Goal: Information Seeking & Learning: Learn about a topic

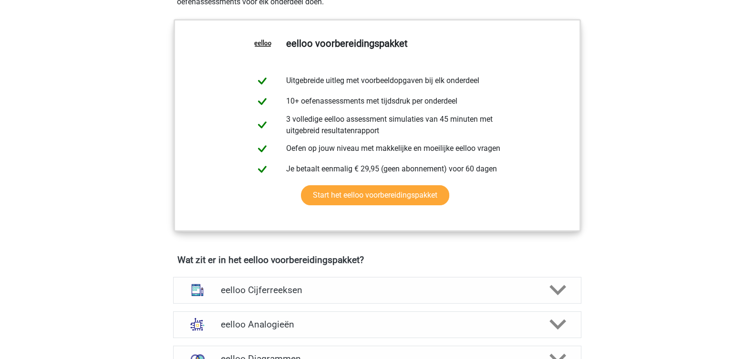
scroll to position [298, 0]
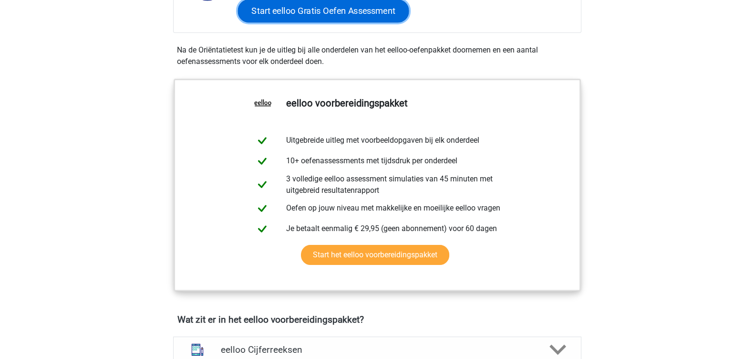
click at [333, 22] on link "Start eelloo Gratis Oefen Assessment" at bounding box center [322, 11] width 171 height 23
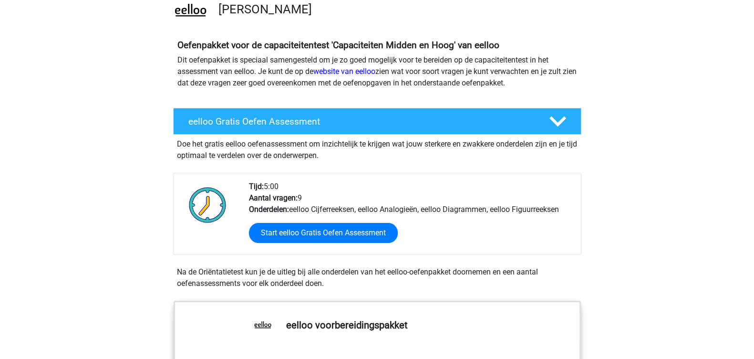
scroll to position [119, 0]
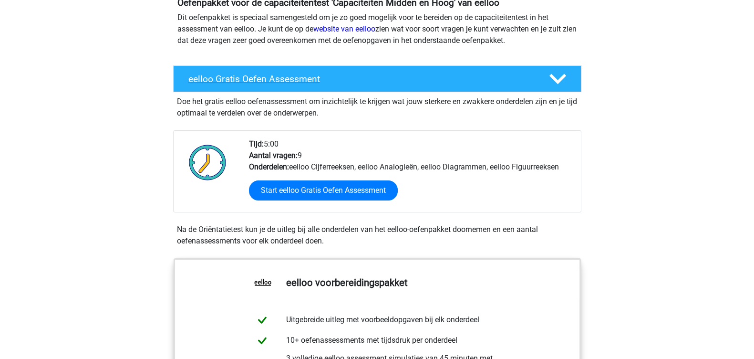
click at [561, 87] on div at bounding box center [556, 79] width 32 height 17
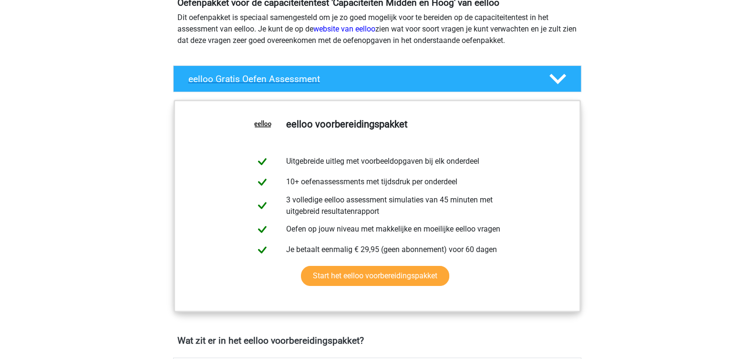
click at [561, 87] on div at bounding box center [556, 79] width 32 height 17
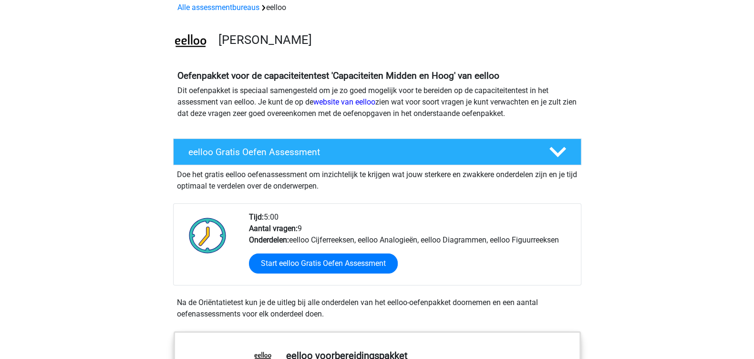
scroll to position [0, 0]
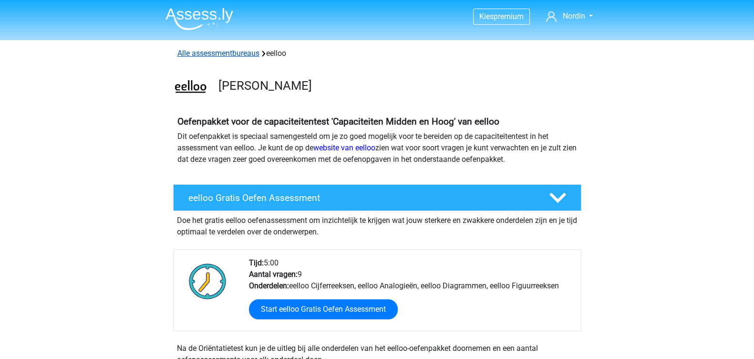
click at [227, 57] on link "Alle assessmentbureaus" at bounding box center [218, 53] width 82 height 9
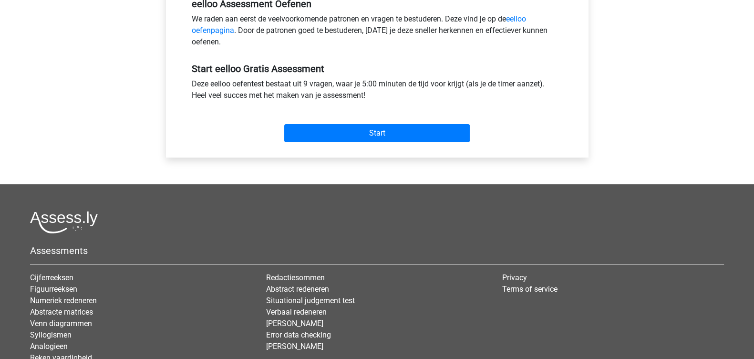
scroll to position [358, 0]
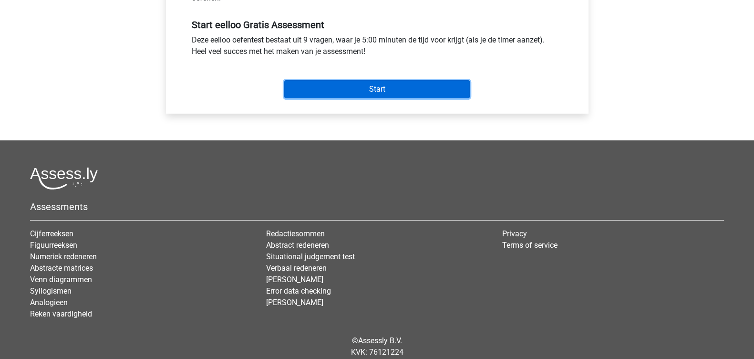
click at [412, 98] on input "Start" at bounding box center [376, 89] width 185 height 18
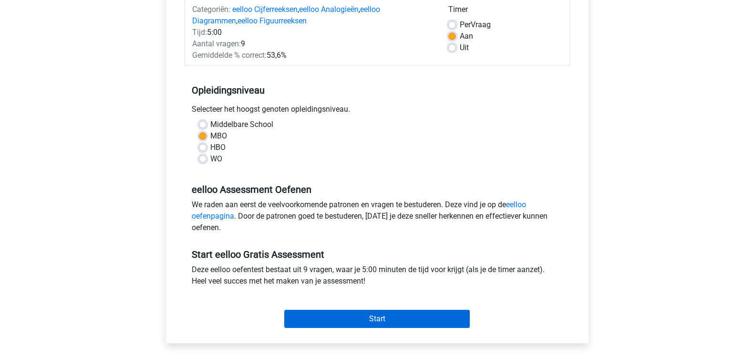
scroll to position [119, 0]
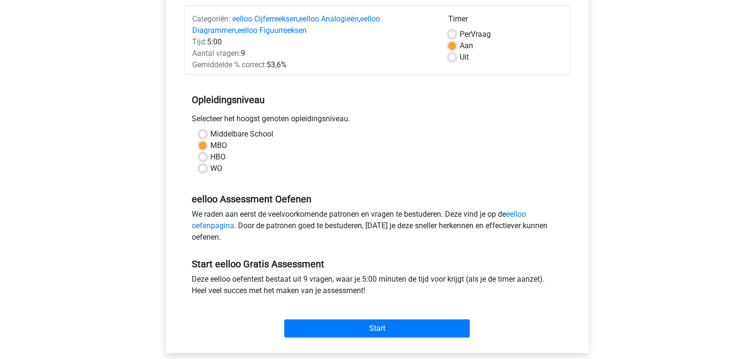
click at [460, 40] on label "Per Vraag" at bounding box center [475, 34] width 31 height 11
click at [448, 38] on input "Per Vraag" at bounding box center [452, 34] width 8 height 10
radio input "true"
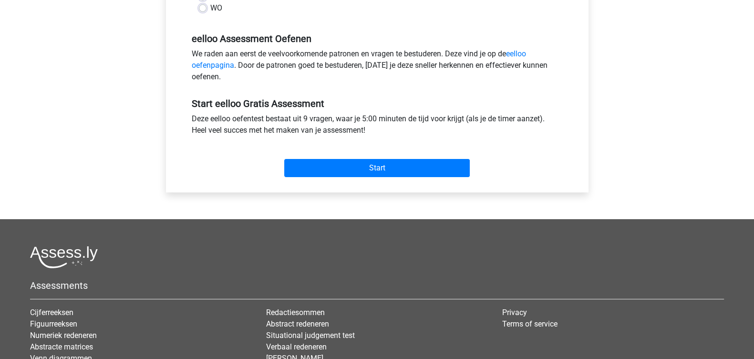
scroll to position [298, 0]
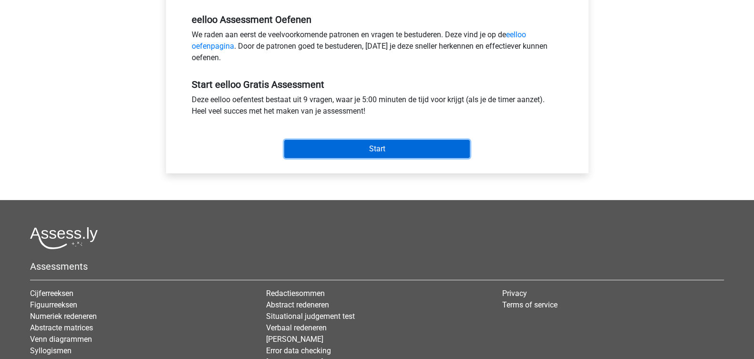
click at [401, 158] on input "Start" at bounding box center [376, 149] width 185 height 18
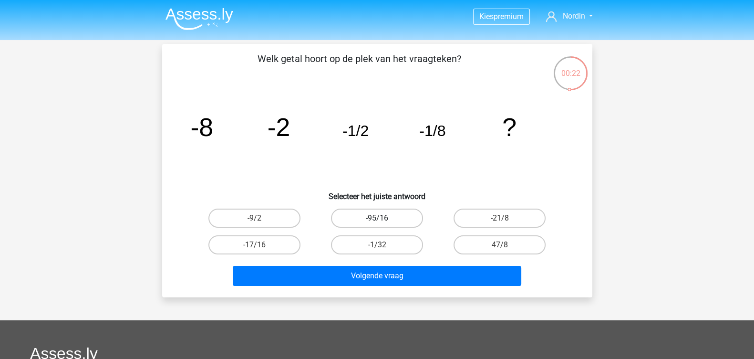
click at [387, 227] on label "-95/16" at bounding box center [377, 217] width 92 height 19
click at [383, 224] on input "-95/16" at bounding box center [380, 221] width 6 height 6
radio input "true"
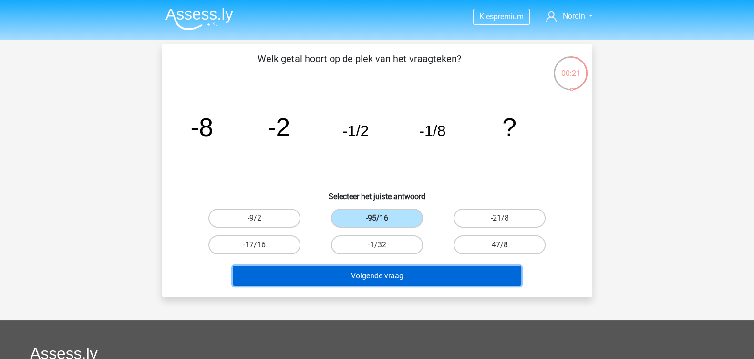
click at [413, 286] on button "Volgende vraag" at bounding box center [377, 276] width 288 height 20
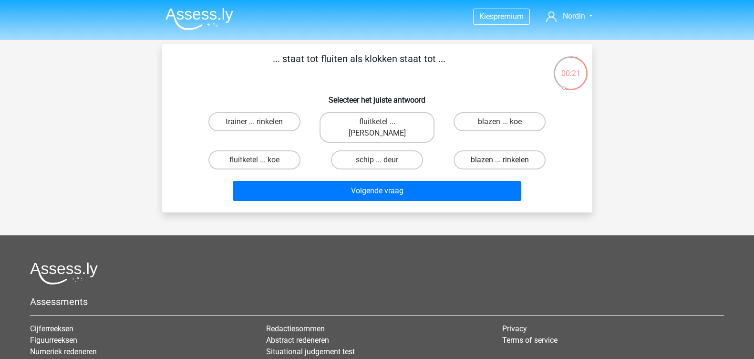
click at [490, 169] on label "blazen ... rinkelen" at bounding box center [499, 159] width 92 height 19
click at [500, 166] on input "blazen ... rinkelen" at bounding box center [503, 163] width 6 height 6
radio input "true"
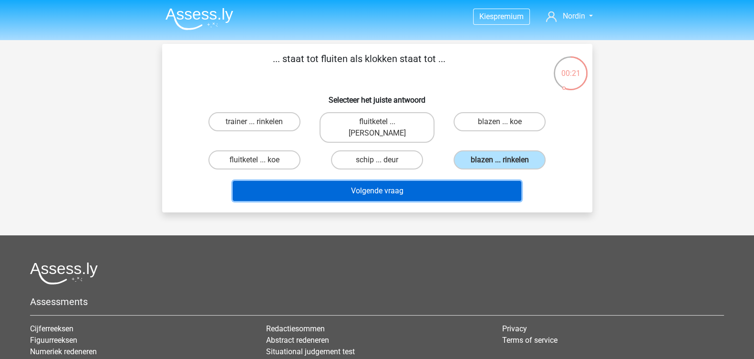
click at [433, 201] on button "Volgende vraag" at bounding box center [377, 191] width 288 height 20
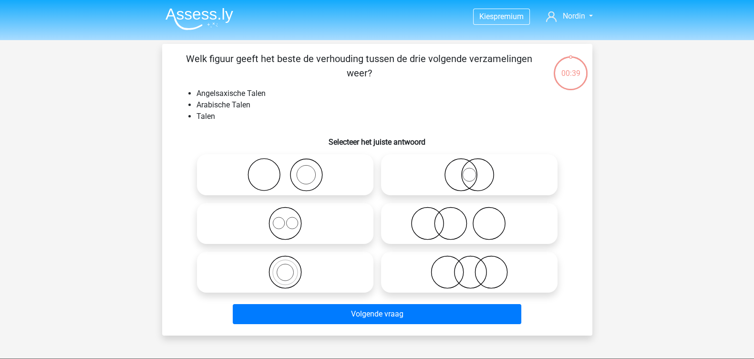
scroll to position [47, 0]
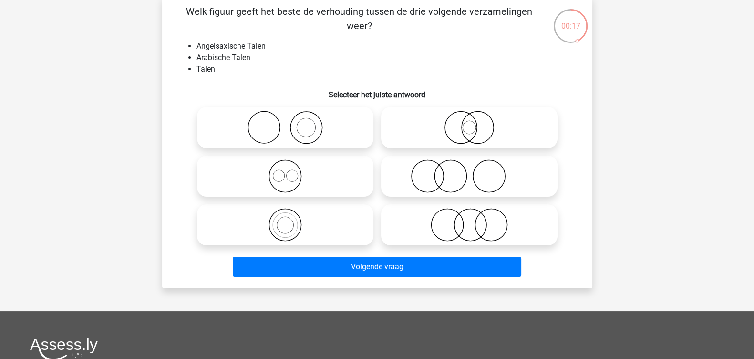
click at [472, 192] on circle at bounding box center [488, 176] width 32 height 32
click at [469, 171] on input "radio" at bounding box center [472, 168] width 6 height 6
radio input "true"
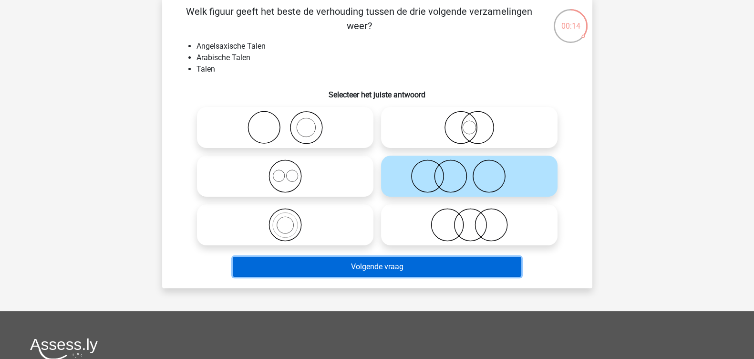
click at [468, 277] on button "Volgende vraag" at bounding box center [377, 267] width 288 height 20
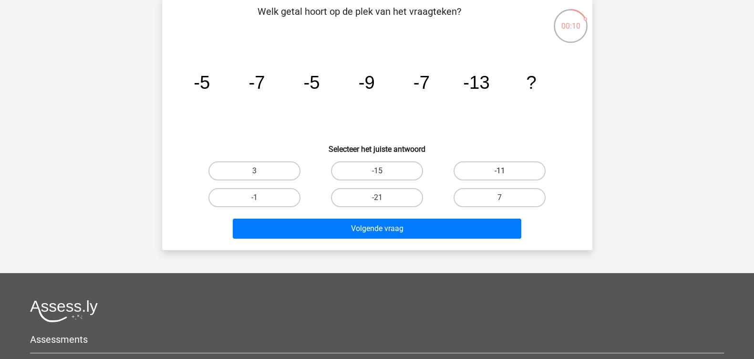
click at [484, 180] on label "-11" at bounding box center [499, 170] width 92 height 19
click at [500, 177] on input "-11" at bounding box center [503, 174] width 6 height 6
radio input "true"
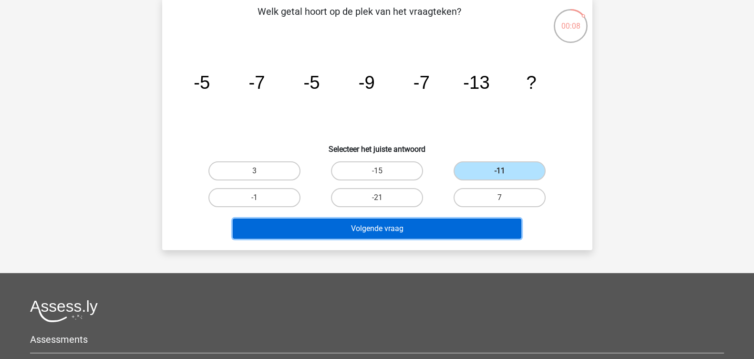
click at [437, 238] on button "Volgende vraag" at bounding box center [377, 228] width 288 height 20
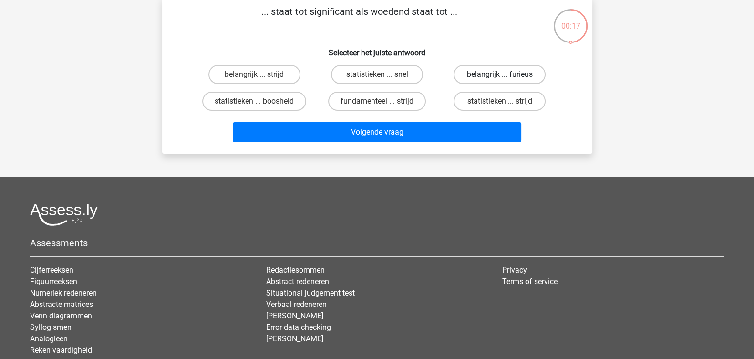
click at [493, 84] on label "belangrijk ... furieus" at bounding box center [499, 74] width 92 height 19
click at [500, 81] on input "belangrijk ... furieus" at bounding box center [503, 77] width 6 height 6
radio input "true"
click at [258, 111] on label "statistieken ... boosheid" at bounding box center [254, 101] width 104 height 19
click at [258, 107] on input "statistieken ... boosheid" at bounding box center [257, 104] width 6 height 6
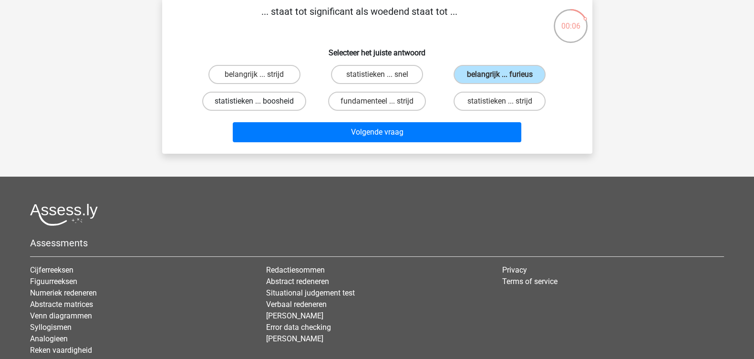
radio input "true"
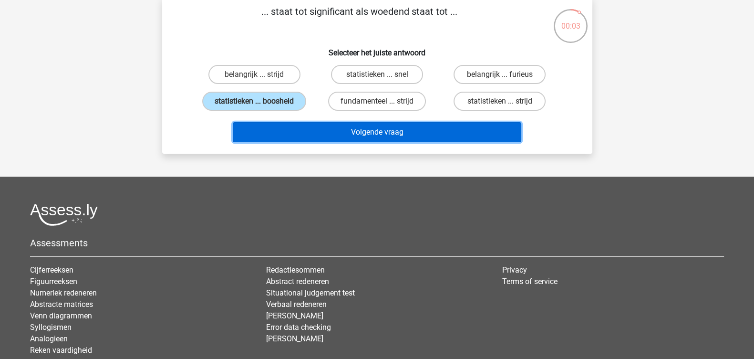
click at [343, 142] on button "Volgende vraag" at bounding box center [377, 132] width 288 height 20
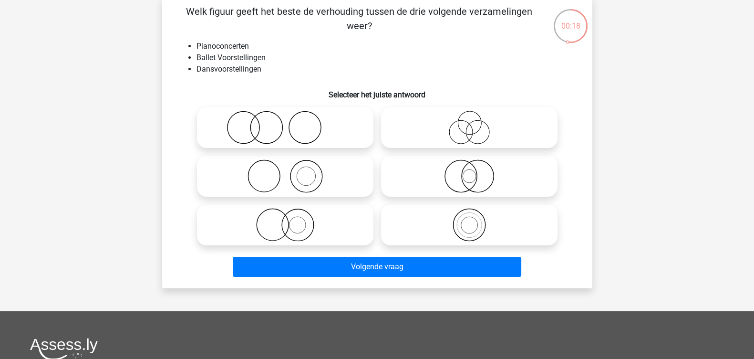
click at [301, 241] on icon at bounding box center [285, 224] width 169 height 33
click at [291, 220] on input "radio" at bounding box center [288, 217] width 6 height 6
radio input "true"
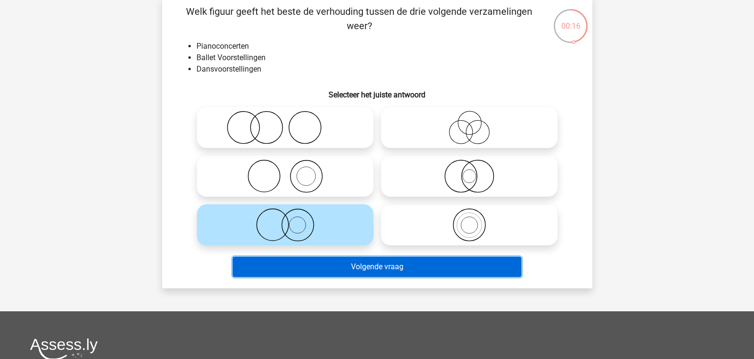
click at [403, 277] on button "Volgende vraag" at bounding box center [377, 267] width 288 height 20
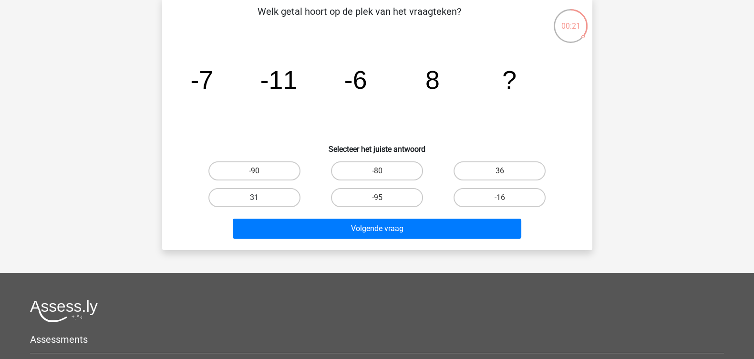
click at [270, 207] on label "31" at bounding box center [254, 197] width 92 height 19
click at [260, 204] on input "31" at bounding box center [257, 200] width 6 height 6
radio input "true"
click at [274, 180] on label "-90" at bounding box center [254, 170] width 92 height 19
click at [260, 177] on input "-90" at bounding box center [257, 174] width 6 height 6
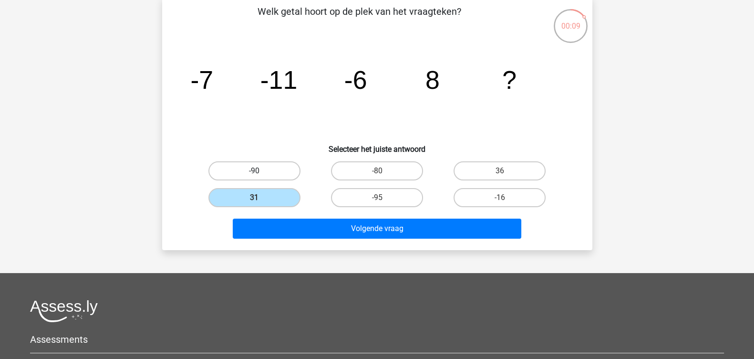
radio input "true"
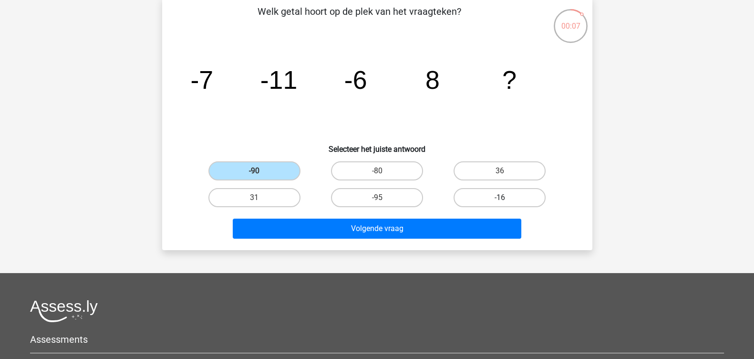
click at [467, 207] on label "-16" at bounding box center [499, 197] width 92 height 19
click at [500, 204] on input "-16" at bounding box center [503, 200] width 6 height 6
radio input "true"
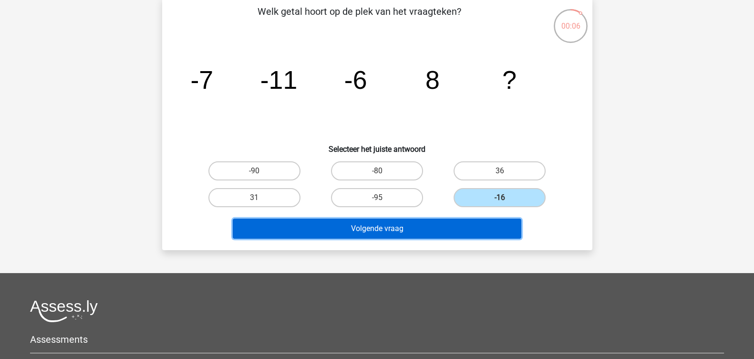
click at [446, 238] on button "Volgende vraag" at bounding box center [377, 228] width 288 height 20
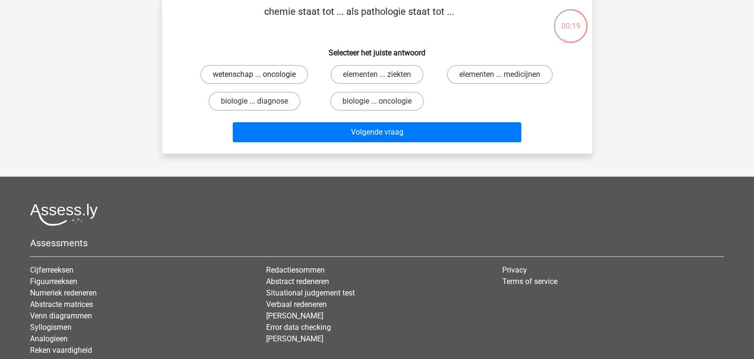
click at [303, 84] on label "wetenschap ... oncologie" at bounding box center [254, 74] width 108 height 19
click at [260, 81] on input "wetenschap ... oncologie" at bounding box center [257, 77] width 6 height 6
radio input "true"
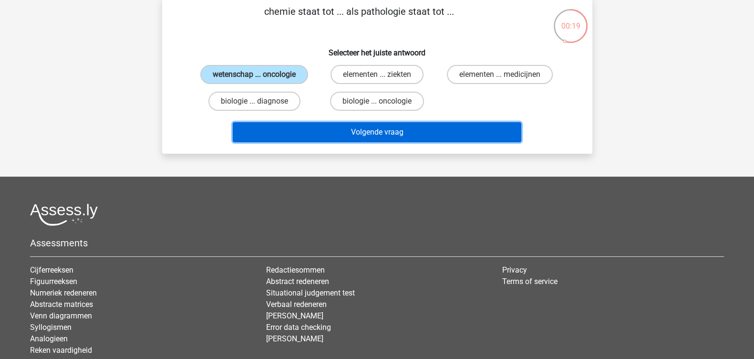
click at [321, 142] on button "Volgende vraag" at bounding box center [377, 132] width 288 height 20
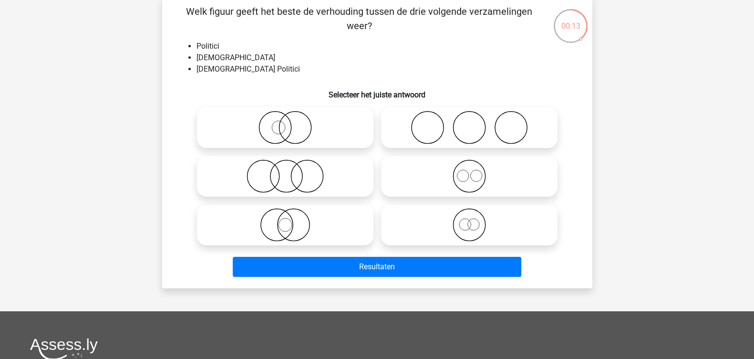
click at [490, 193] on icon at bounding box center [469, 175] width 169 height 33
click at [475, 171] on input "radio" at bounding box center [472, 168] width 6 height 6
radio input "true"
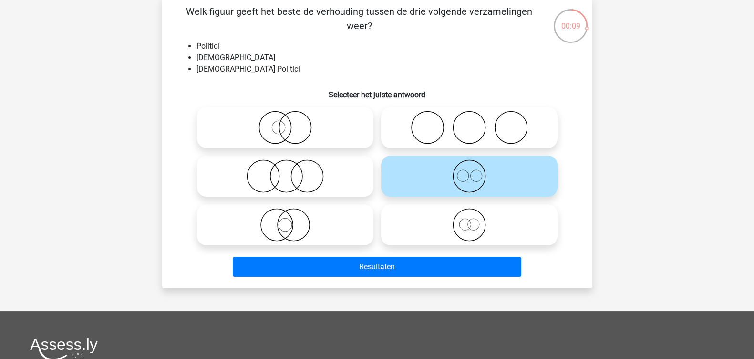
click at [325, 241] on icon at bounding box center [285, 224] width 169 height 33
click at [291, 220] on input "radio" at bounding box center [288, 217] width 6 height 6
radio input "true"
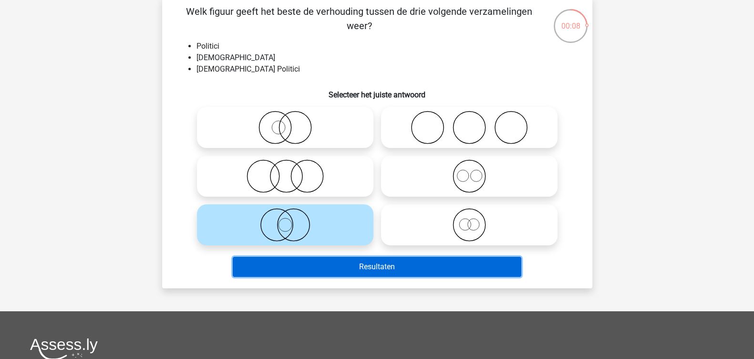
click at [417, 277] on button "Resultaten" at bounding box center [377, 267] width 288 height 20
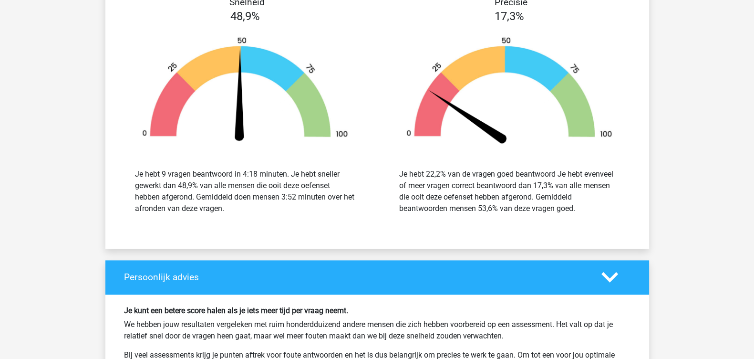
scroll to position [1430, 0]
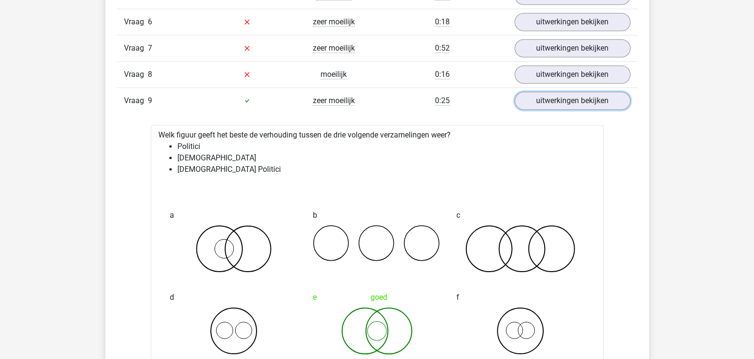
scroll to position [1192, 0]
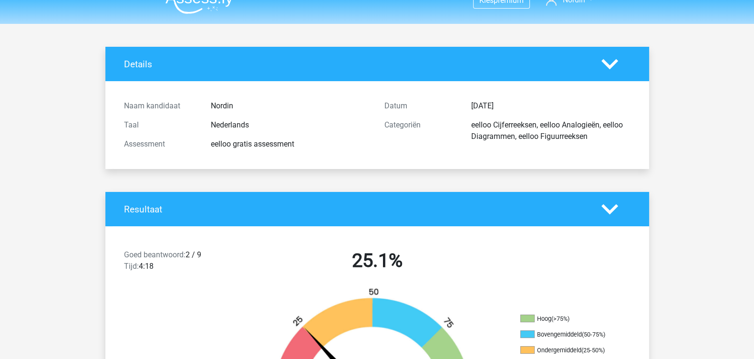
scroll to position [0, 0]
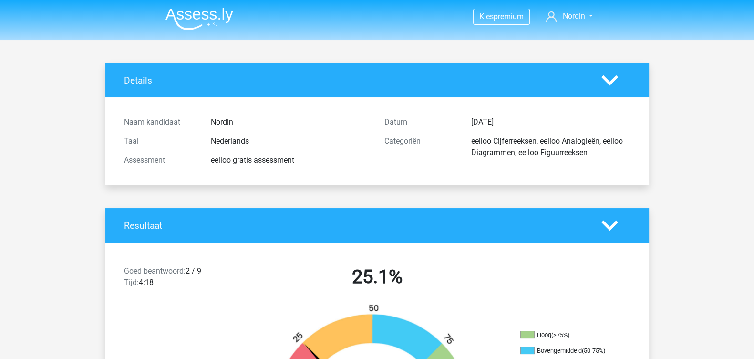
click at [205, 18] on img at bounding box center [199, 19] width 68 height 22
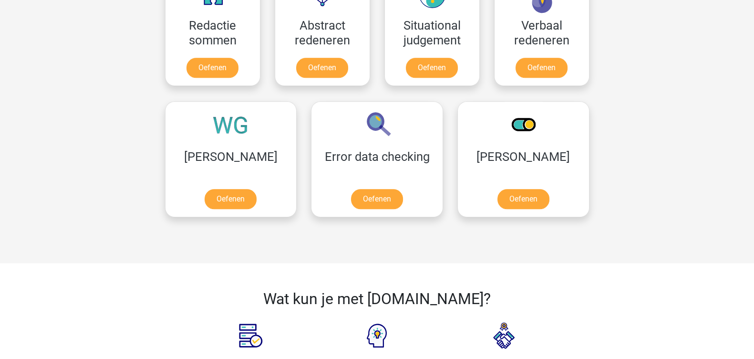
scroll to position [1194, 0]
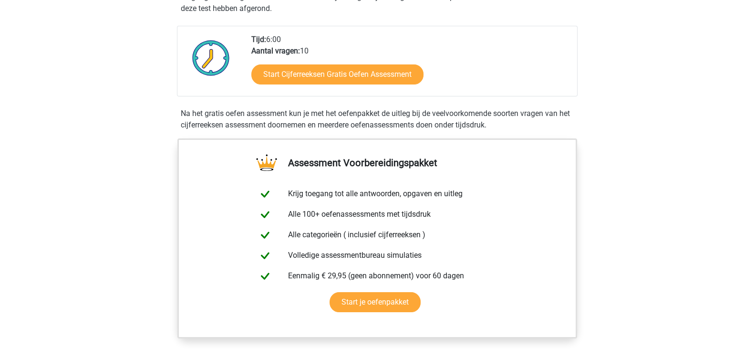
scroll to position [238, 0]
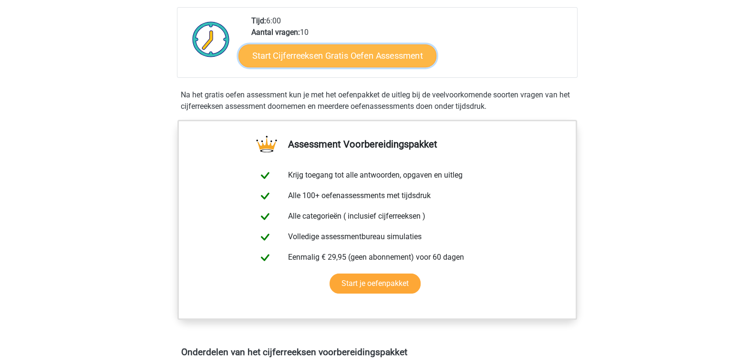
click at [324, 67] on link "Start Cijferreeksen Gratis Oefen Assessment" at bounding box center [337, 55] width 198 height 23
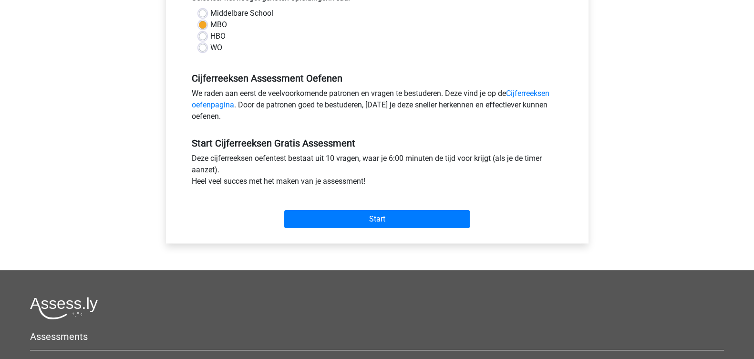
scroll to position [238, 0]
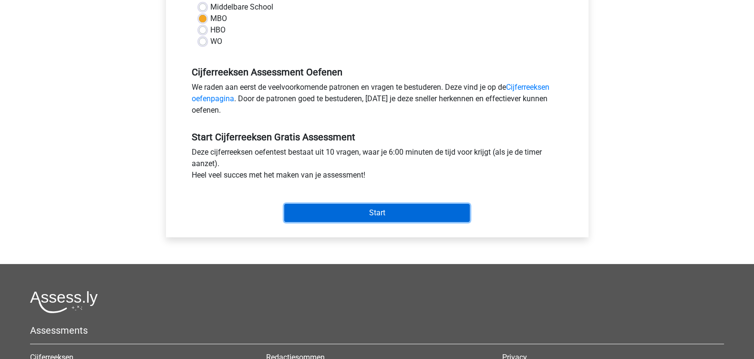
click at [380, 222] on input "Start" at bounding box center [376, 213] width 185 height 18
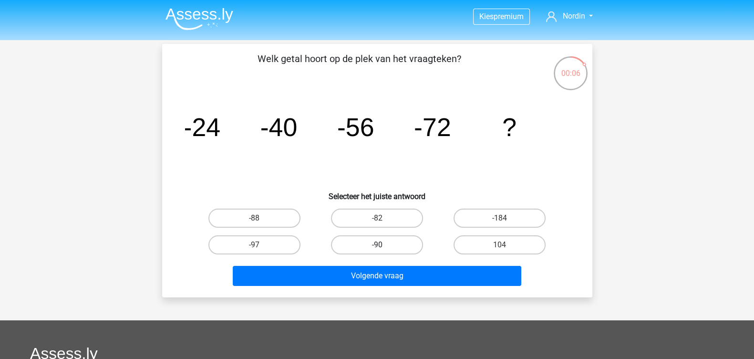
click at [392, 254] on label "-90" at bounding box center [377, 244] width 92 height 19
click at [383, 251] on input "-90" at bounding box center [380, 248] width 6 height 6
radio input "true"
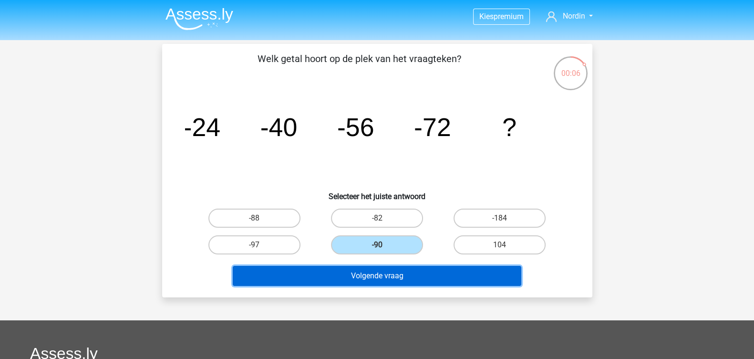
click at [400, 286] on button "Volgende vraag" at bounding box center [377, 276] width 288 height 20
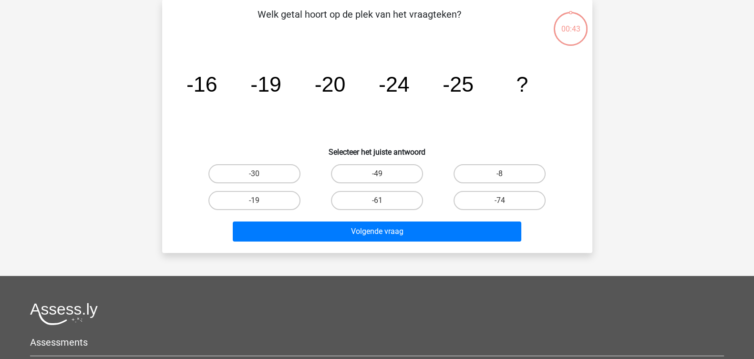
scroll to position [47, 0]
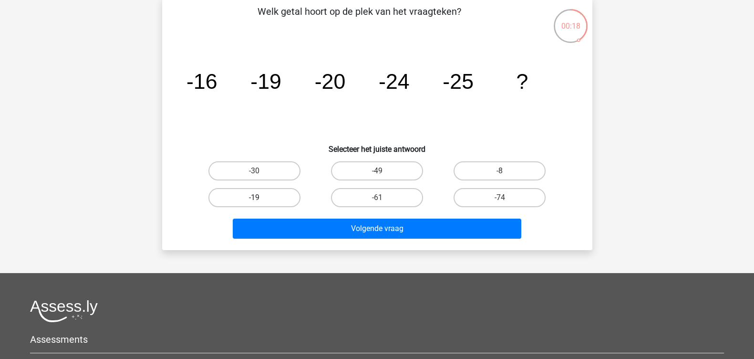
click at [286, 207] on label "-19" at bounding box center [254, 197] width 92 height 19
click at [260, 204] on input "-19" at bounding box center [257, 200] width 6 height 6
radio input "true"
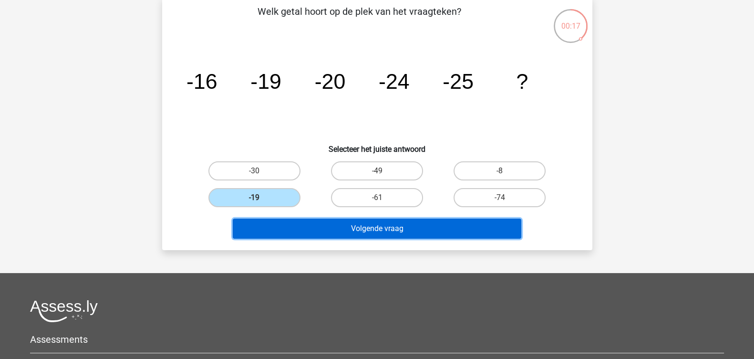
click at [389, 238] on button "Volgende vraag" at bounding box center [377, 228] width 288 height 20
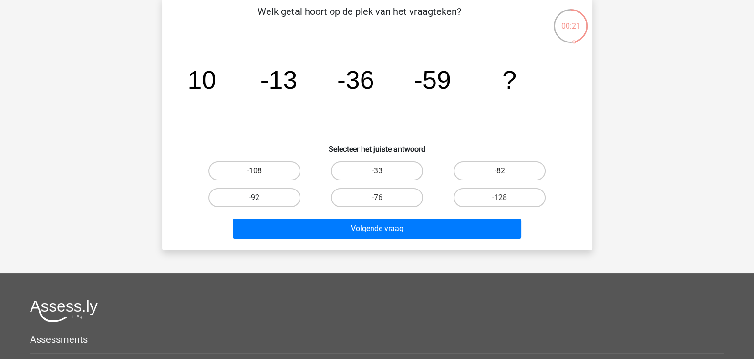
click at [292, 207] on label "-92" at bounding box center [254, 197] width 92 height 19
click at [260, 204] on input "-92" at bounding box center [257, 200] width 6 height 6
radio input "true"
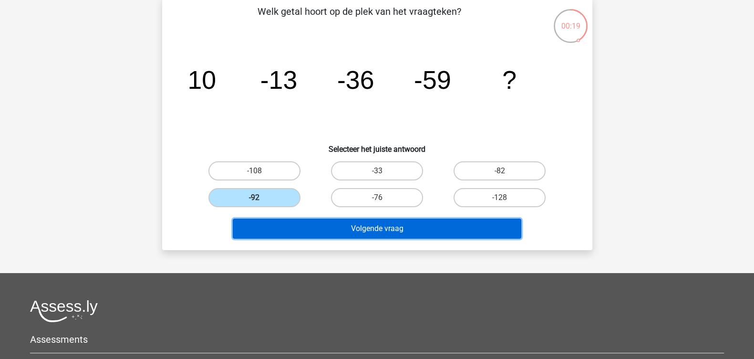
click at [403, 238] on button "Volgende vraag" at bounding box center [377, 228] width 288 height 20
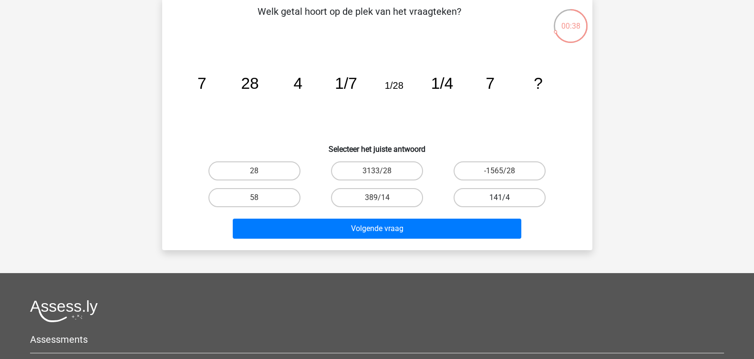
click at [520, 207] on label "141/4" at bounding box center [499, 197] width 92 height 19
click at [506, 204] on input "141/4" at bounding box center [503, 200] width 6 height 6
radio input "true"
click at [285, 173] on label "28" at bounding box center [254, 170] width 92 height 19
click at [260, 173] on input "28" at bounding box center [257, 174] width 6 height 6
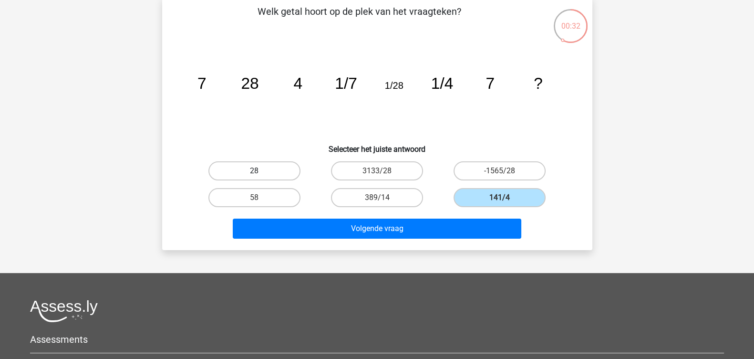
radio input "true"
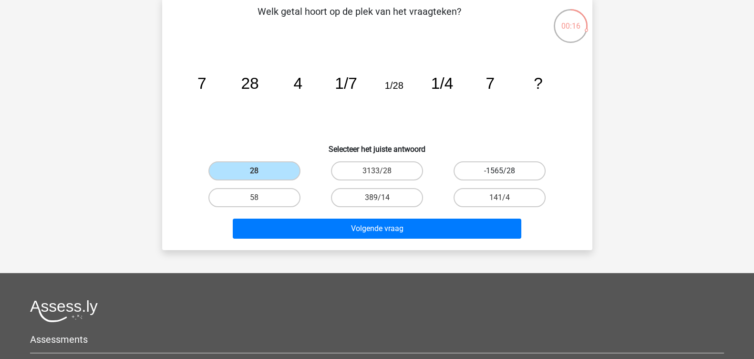
click at [471, 180] on label "-1565/28" at bounding box center [499, 170] width 92 height 19
click at [500, 177] on input "-1565/28" at bounding box center [503, 174] width 6 height 6
radio input "true"
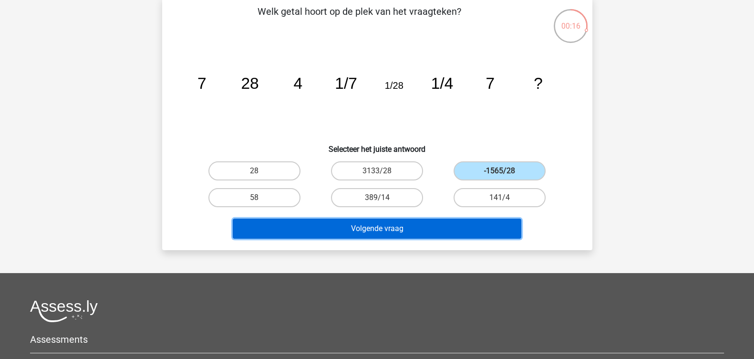
click at [434, 238] on button "Volgende vraag" at bounding box center [377, 228] width 288 height 20
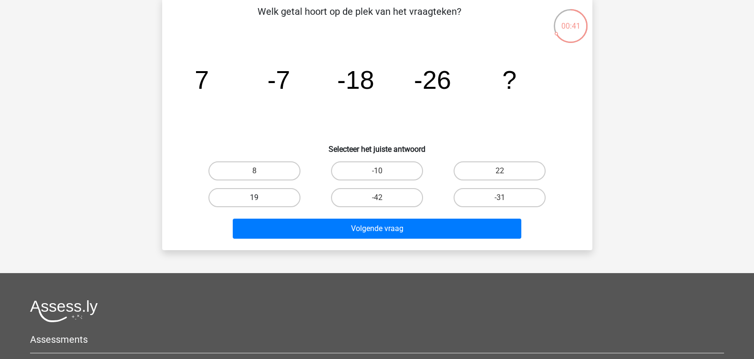
click at [277, 207] on label "19" at bounding box center [254, 197] width 92 height 19
click at [260, 204] on input "19" at bounding box center [257, 200] width 6 height 6
radio input "true"
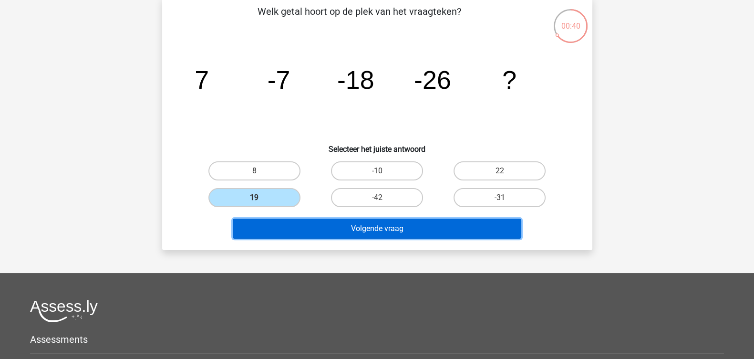
click at [329, 238] on button "Volgende vraag" at bounding box center [377, 228] width 288 height 20
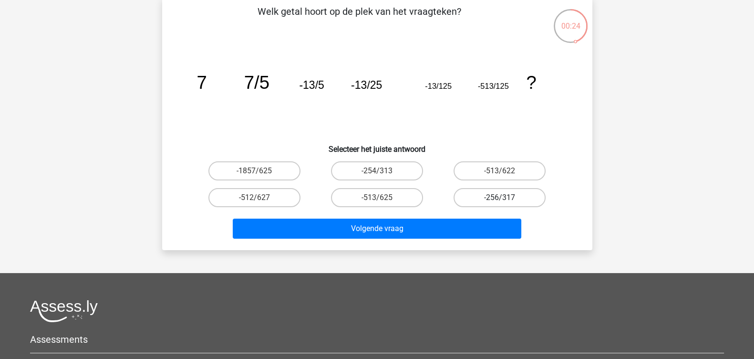
click at [483, 207] on label "-256/317" at bounding box center [499, 197] width 92 height 19
click at [500, 204] on input "-256/317" at bounding box center [503, 200] width 6 height 6
radio input "true"
click at [286, 180] on label "-1857/625" at bounding box center [254, 170] width 92 height 19
click at [260, 177] on input "-1857/625" at bounding box center [257, 174] width 6 height 6
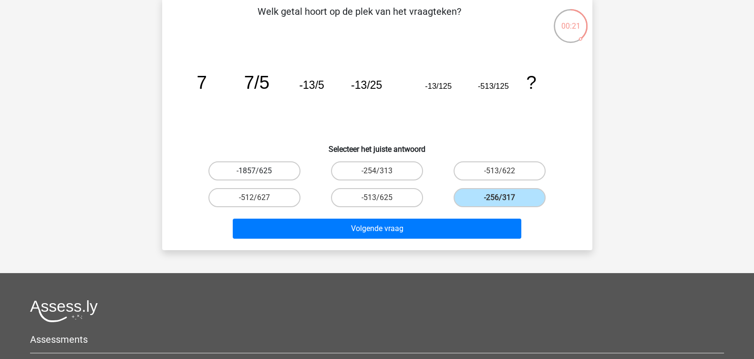
radio input "true"
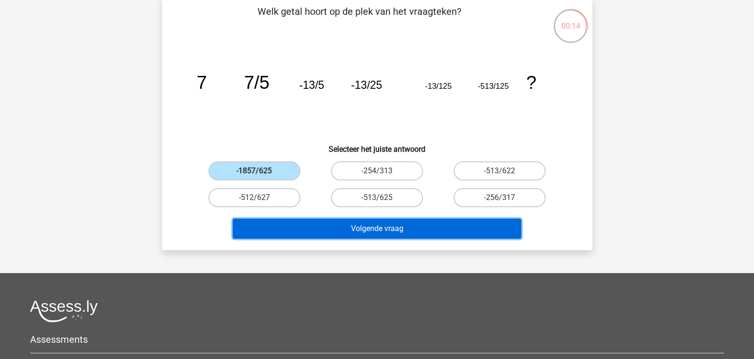
click at [377, 238] on button "Volgende vraag" at bounding box center [377, 228] width 288 height 20
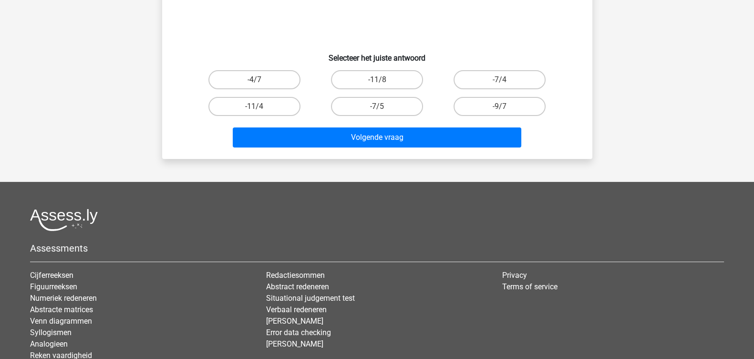
scroll to position [0, 0]
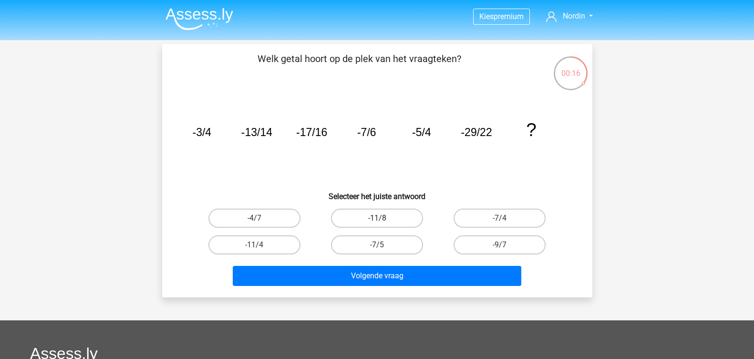
click at [412, 227] on label "-11/8" at bounding box center [377, 217] width 92 height 19
click at [383, 224] on input "-11/8" at bounding box center [380, 221] width 6 height 6
radio input "true"
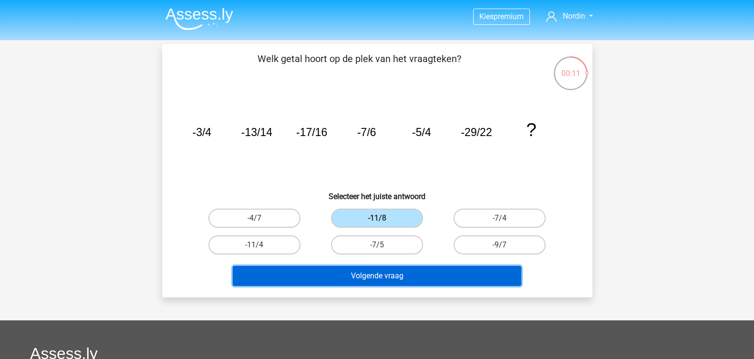
click at [424, 286] on button "Volgende vraag" at bounding box center [377, 276] width 288 height 20
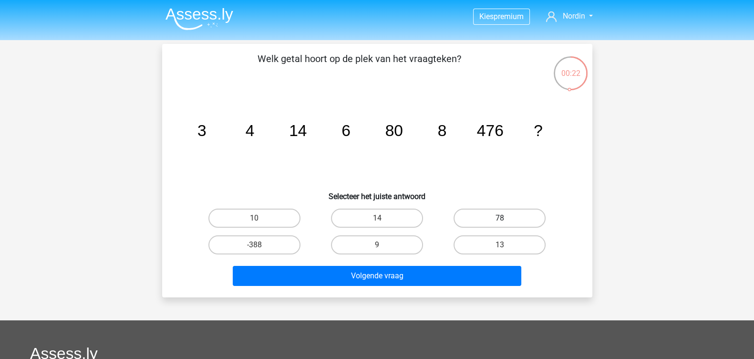
click at [467, 227] on label "78" at bounding box center [499, 217] width 92 height 19
click at [500, 224] on input "78" at bounding box center [503, 221] width 6 height 6
radio input "true"
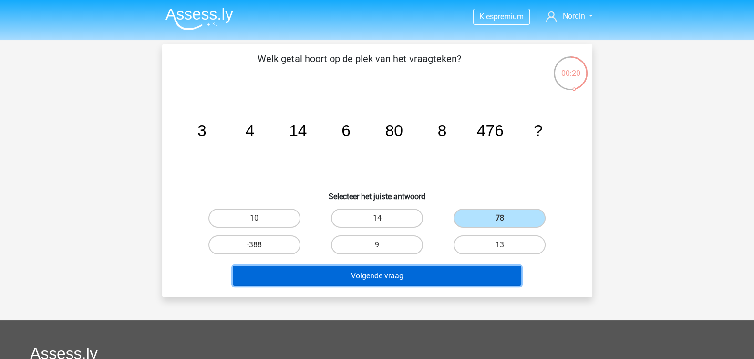
click at [365, 286] on button "Volgende vraag" at bounding box center [377, 276] width 288 height 20
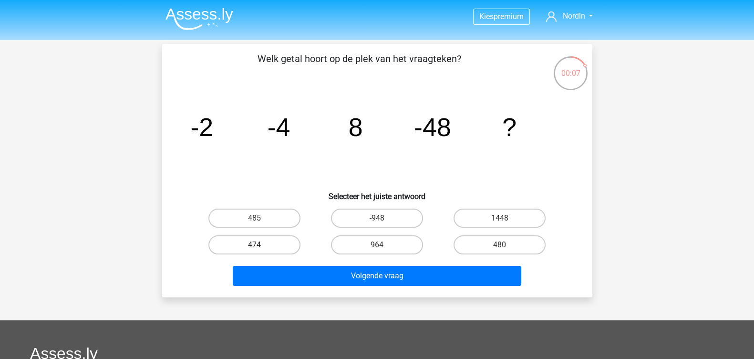
click at [297, 254] on label "474" at bounding box center [254, 244] width 92 height 19
click at [260, 251] on input "474" at bounding box center [257, 248] width 6 height 6
radio input "true"
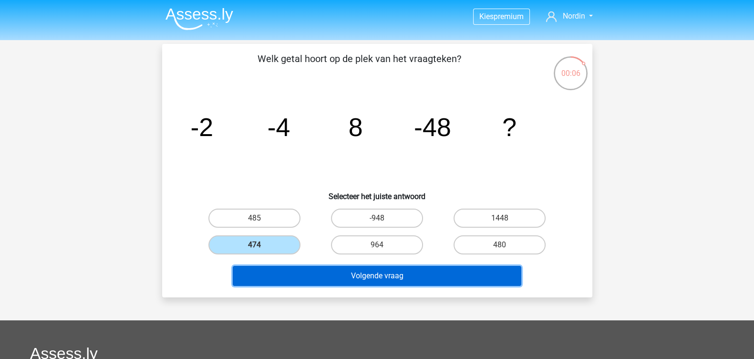
click at [385, 286] on button "Volgende vraag" at bounding box center [377, 276] width 288 height 20
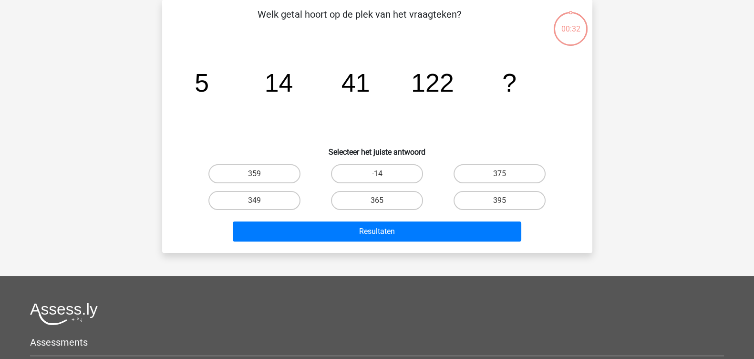
scroll to position [47, 0]
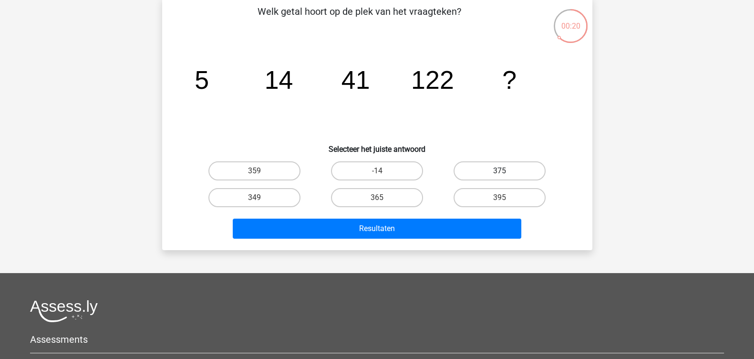
click at [483, 180] on label "375" at bounding box center [499, 170] width 92 height 19
click at [500, 177] on input "375" at bounding box center [503, 174] width 6 height 6
radio input "true"
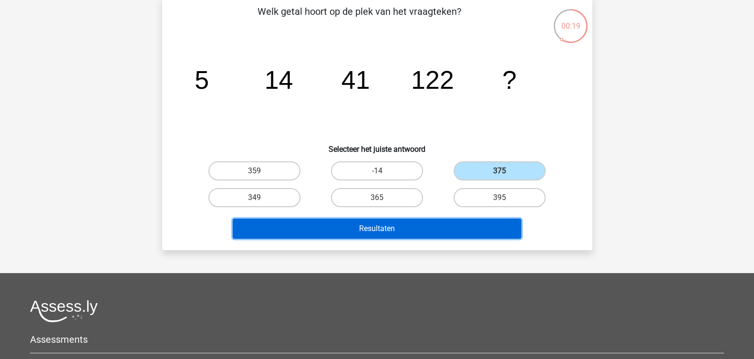
click at [436, 238] on button "Resultaten" at bounding box center [377, 228] width 288 height 20
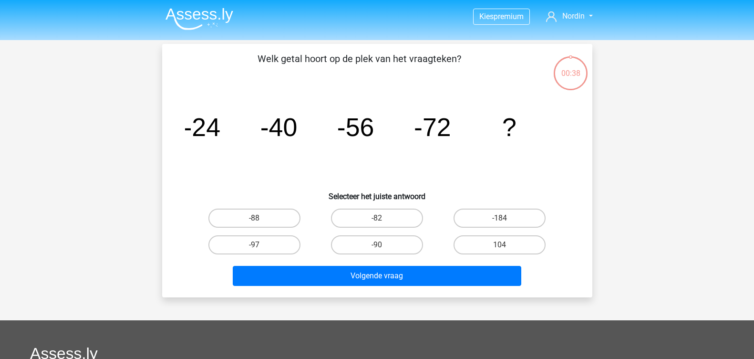
scroll to position [47, 0]
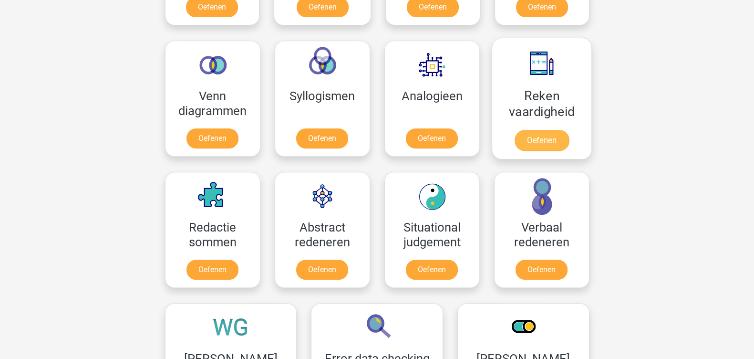
scroll to position [536, 0]
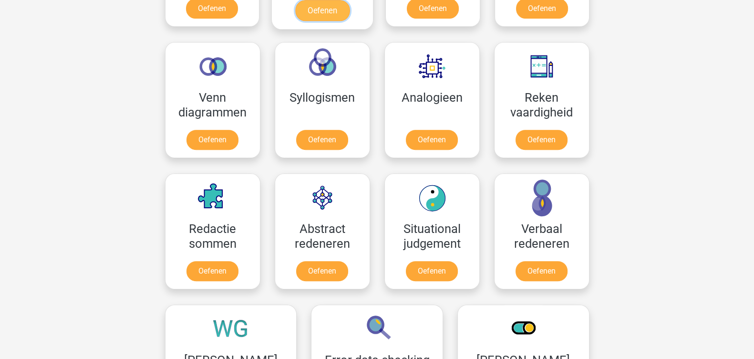
click at [349, 21] on link "Oefenen" at bounding box center [322, 10] width 54 height 21
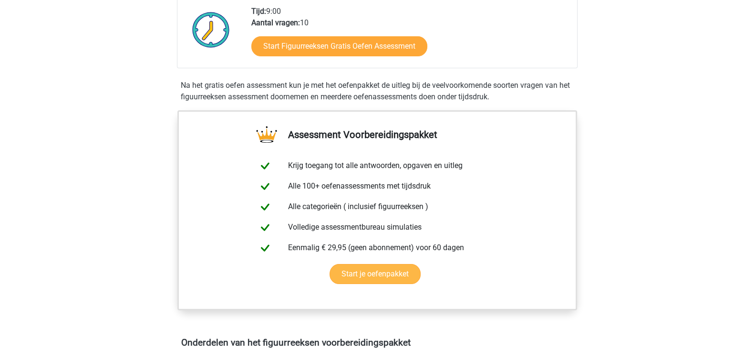
scroll to position [179, 0]
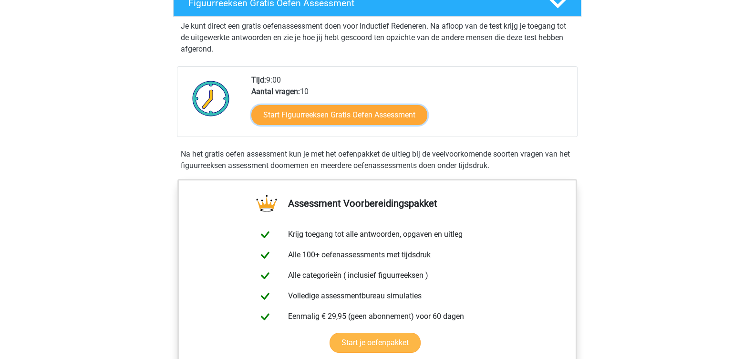
click at [382, 125] on link "Start Figuurreeksen Gratis Oefen Assessment" at bounding box center [339, 115] width 176 height 20
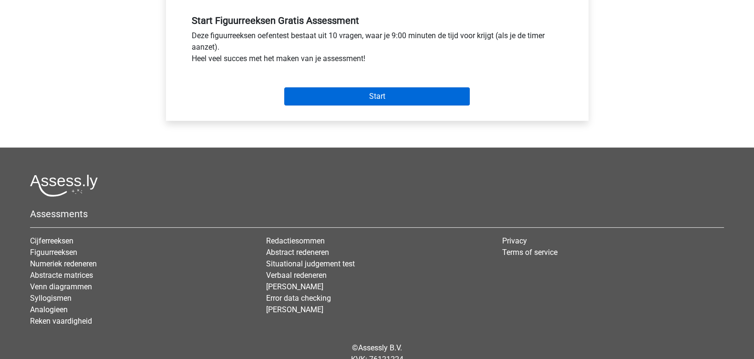
scroll to position [358, 0]
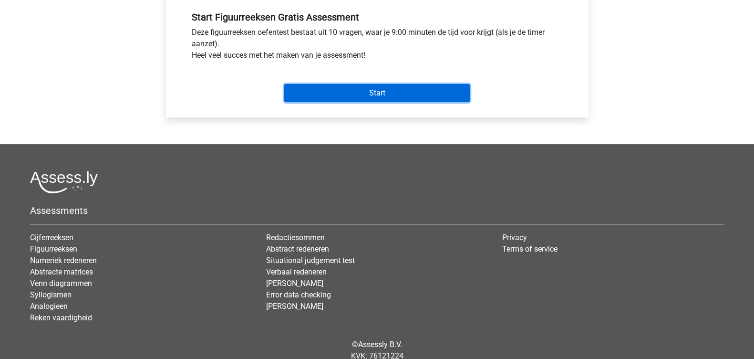
click at [380, 102] on input "Start" at bounding box center [376, 93] width 185 height 18
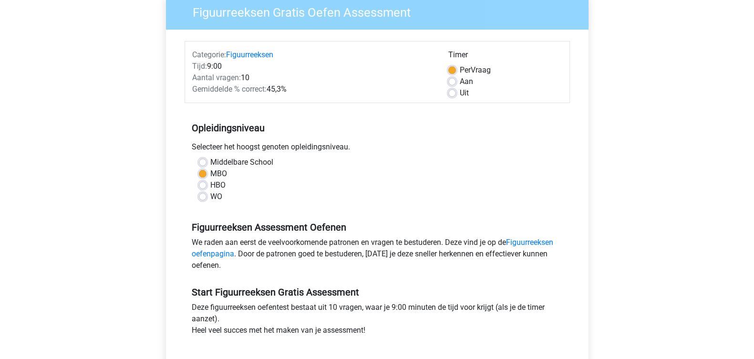
scroll to position [0, 0]
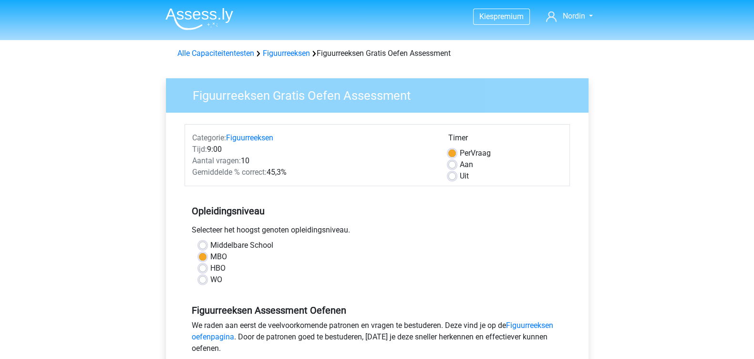
click at [218, 16] on img at bounding box center [199, 19] width 68 height 22
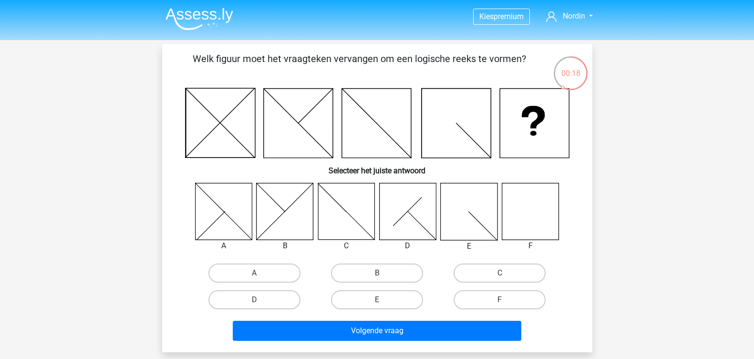
click at [523, 223] on icon at bounding box center [530, 211] width 57 height 57
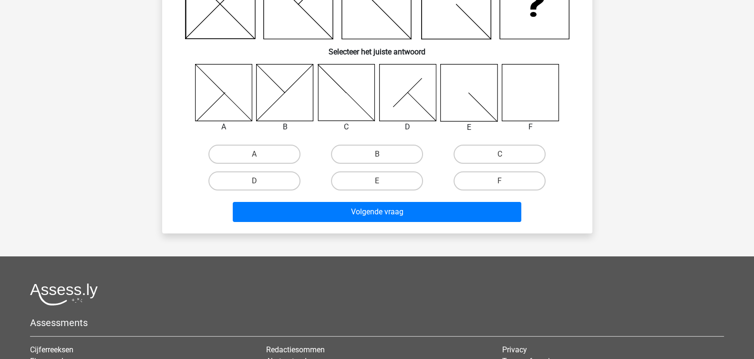
scroll to position [119, 0]
click at [498, 190] on label "F" at bounding box center [499, 180] width 92 height 19
click at [500, 187] on input "F" at bounding box center [503, 184] width 6 height 6
radio input "true"
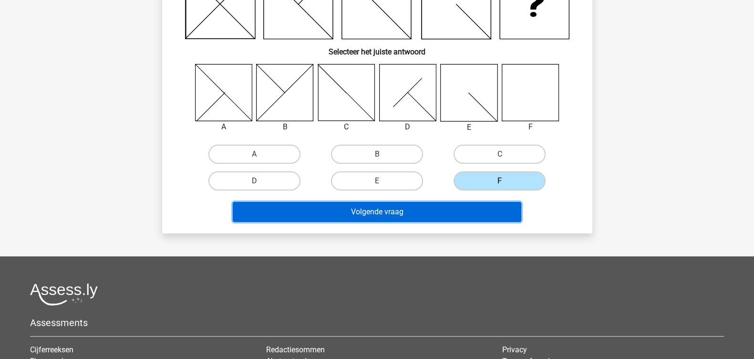
click at [481, 222] on button "Volgende vraag" at bounding box center [377, 212] width 288 height 20
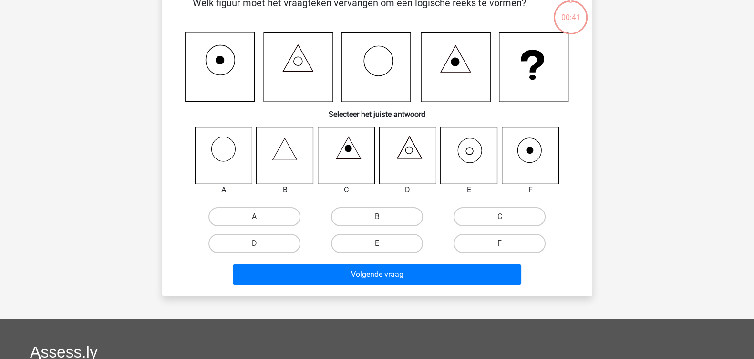
scroll to position [47, 0]
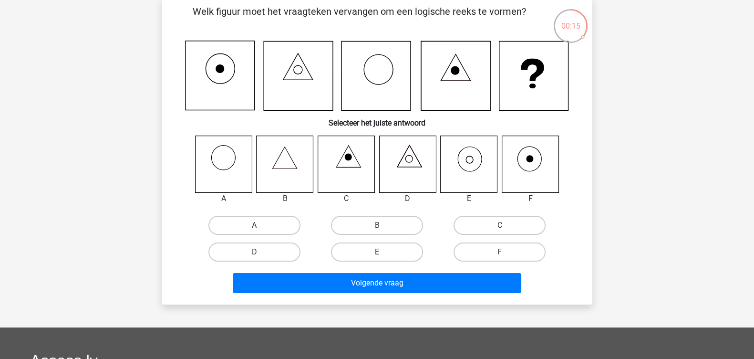
click at [383, 261] on label "E" at bounding box center [377, 251] width 92 height 19
click at [383, 258] on input "E" at bounding box center [380, 255] width 6 height 6
radio input "true"
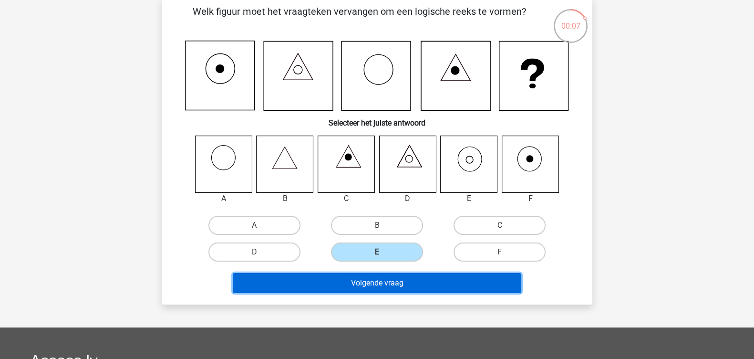
click at [452, 293] on button "Volgende vraag" at bounding box center [377, 283] width 288 height 20
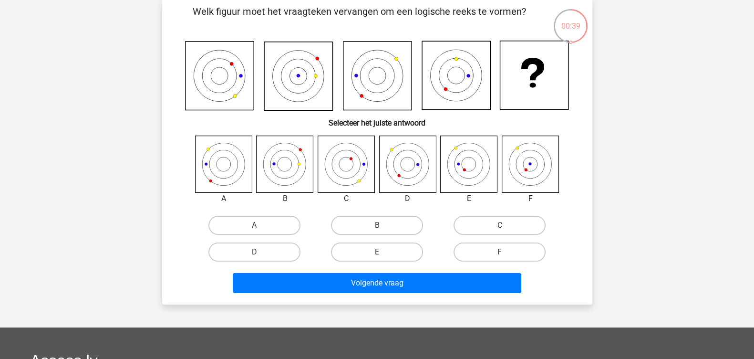
click at [472, 261] on label "F" at bounding box center [499, 251] width 92 height 19
click at [500, 258] on input "F" at bounding box center [503, 255] width 6 height 6
radio input "true"
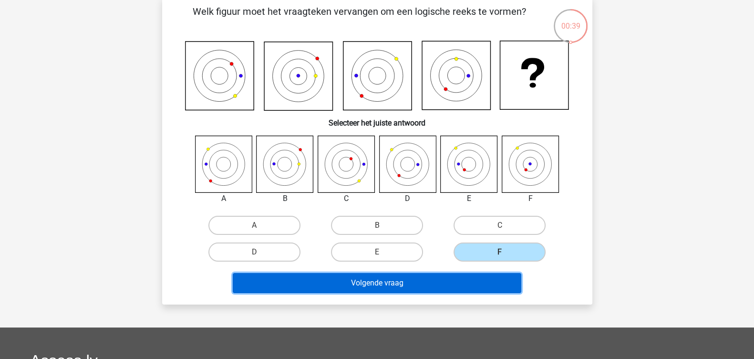
click at [461, 293] on button "Volgende vraag" at bounding box center [377, 283] width 288 height 20
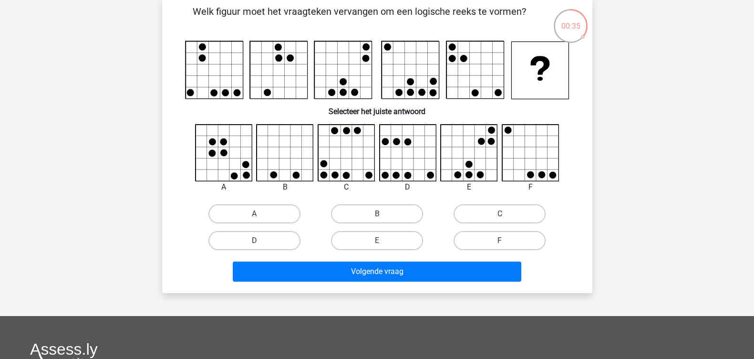
click at [381, 220] on input "B" at bounding box center [380, 217] width 6 height 6
radio input "true"
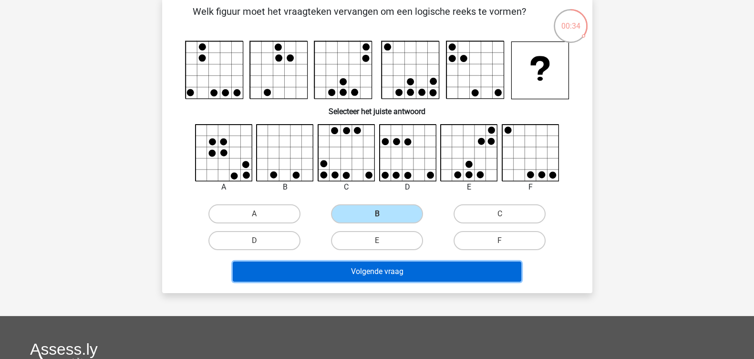
click at [395, 281] on button "Volgende vraag" at bounding box center [377, 271] width 288 height 20
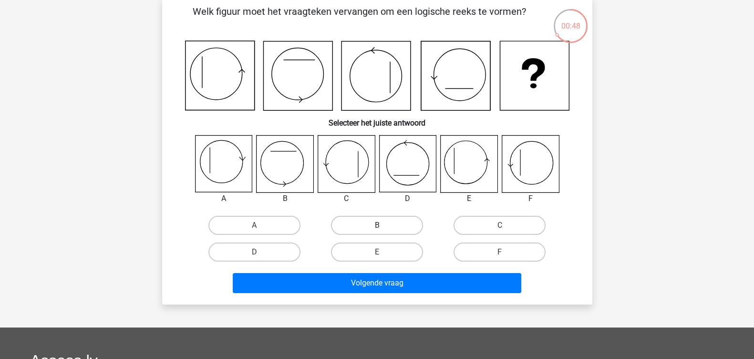
click at [355, 235] on label "B" at bounding box center [377, 225] width 92 height 19
click at [377, 231] on input "B" at bounding box center [380, 228] width 6 height 6
radio input "true"
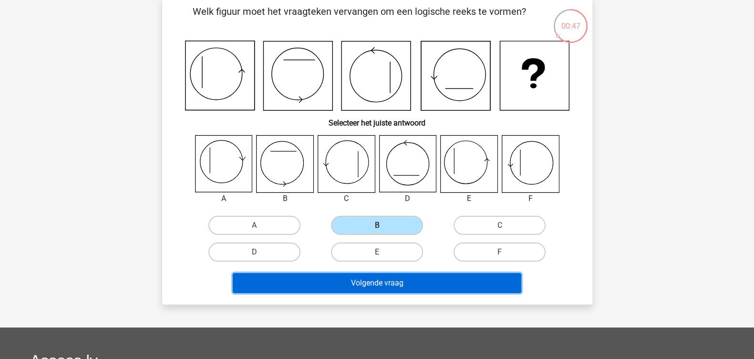
click at [372, 293] on button "Volgende vraag" at bounding box center [377, 283] width 288 height 20
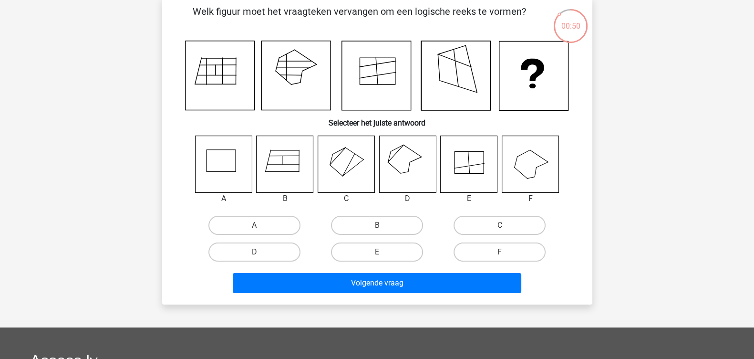
drag, startPoint x: 372, startPoint y: 308, endPoint x: 185, endPoint y: 132, distance: 257.0
click at [185, 127] on h6 "Selecteer het juiste antwoord" at bounding box center [377, 119] width 400 height 17
click at [290, 261] on label "D" at bounding box center [254, 251] width 92 height 19
click at [260, 258] on input "D" at bounding box center [257, 255] width 6 height 6
radio input "true"
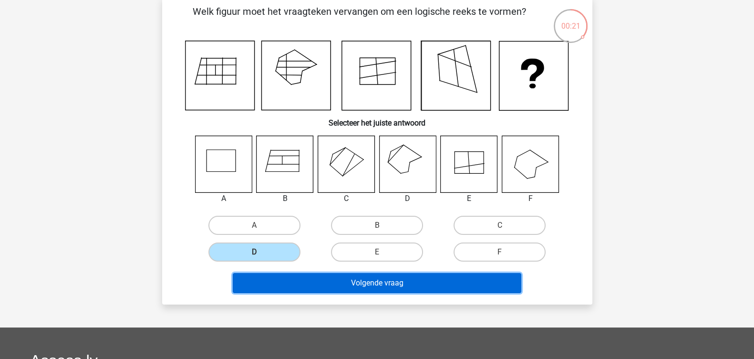
click at [354, 293] on button "Volgende vraag" at bounding box center [377, 283] width 288 height 20
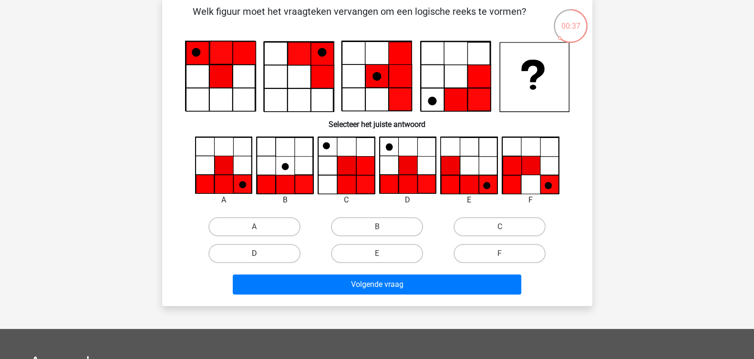
click at [296, 263] on label "D" at bounding box center [254, 253] width 92 height 19
click at [260, 259] on input "D" at bounding box center [257, 256] width 6 height 6
radio input "true"
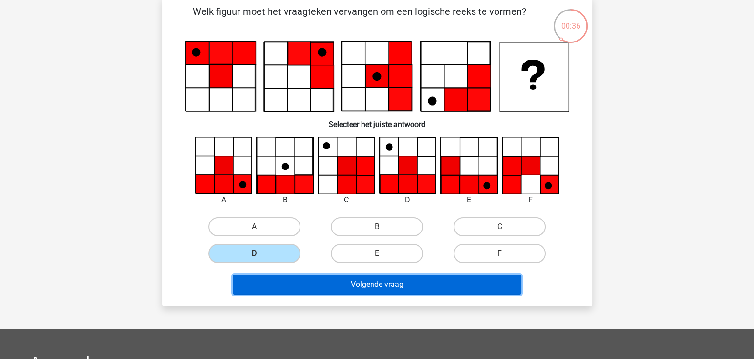
click at [355, 294] on button "Volgende vraag" at bounding box center [377, 284] width 288 height 20
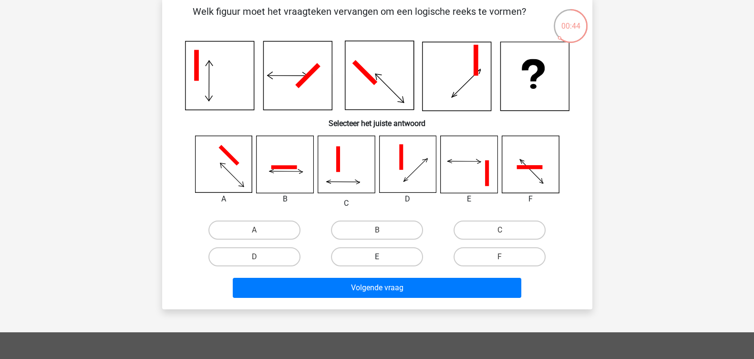
click at [389, 266] on label "E" at bounding box center [377, 256] width 92 height 19
click at [383, 263] on input "E" at bounding box center [380, 260] width 6 height 6
radio input "true"
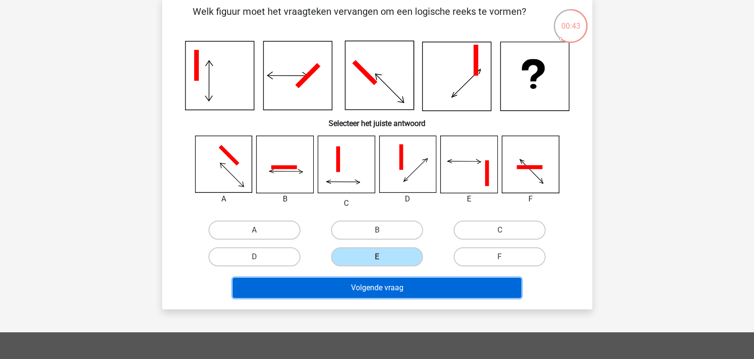
click at [383, 298] on button "Volgende vraag" at bounding box center [377, 287] width 288 height 20
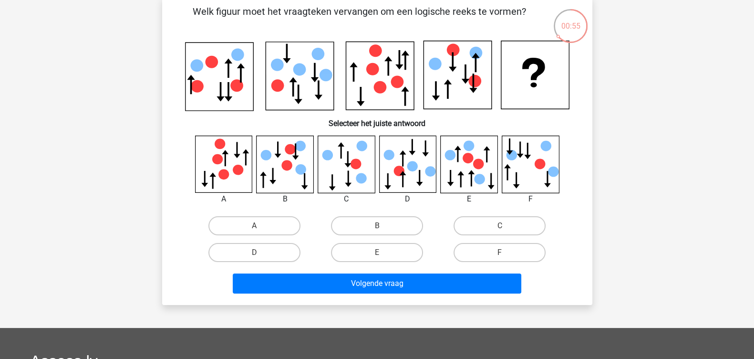
drag, startPoint x: 281, startPoint y: 278, endPoint x: 262, endPoint y: 277, distance: 18.6
click at [260, 258] on input "D" at bounding box center [257, 255] width 6 height 6
radio input "true"
click at [468, 235] on label "C" at bounding box center [499, 225] width 92 height 19
click at [500, 232] on input "C" at bounding box center [503, 229] width 6 height 6
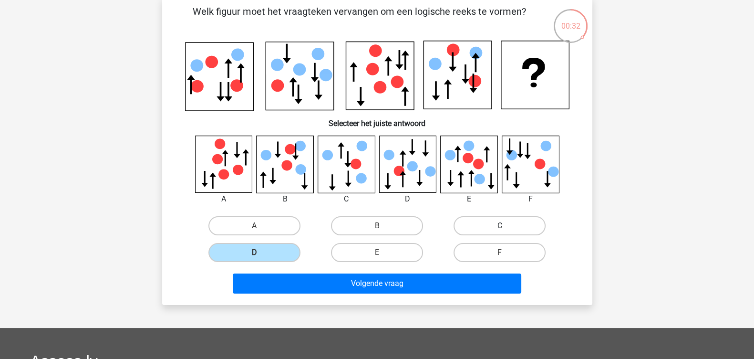
radio input "true"
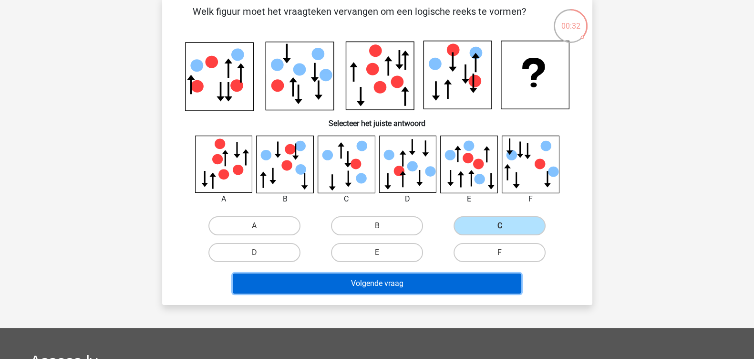
click at [443, 293] on button "Volgende vraag" at bounding box center [377, 283] width 288 height 20
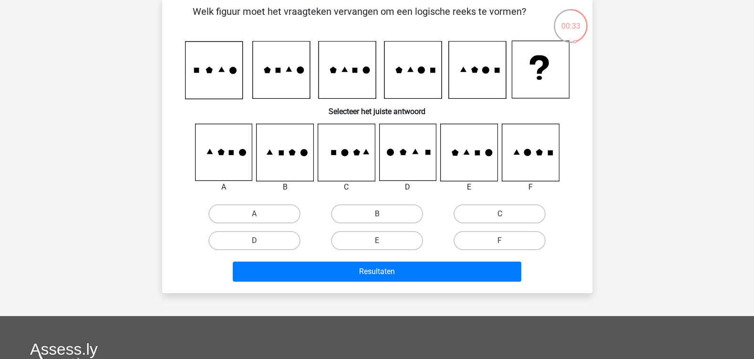
click at [363, 173] on icon at bounding box center [346, 152] width 57 height 57
click at [482, 223] on label "C" at bounding box center [499, 213] width 92 height 19
click at [500, 220] on input "C" at bounding box center [503, 217] width 6 height 6
radio input "true"
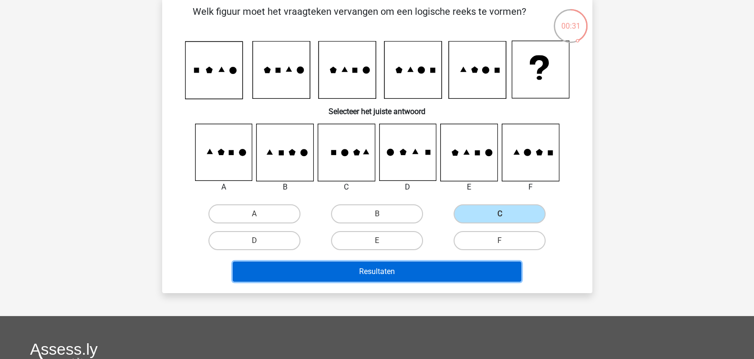
click at [437, 281] on button "Resultaten" at bounding box center [377, 271] width 288 height 20
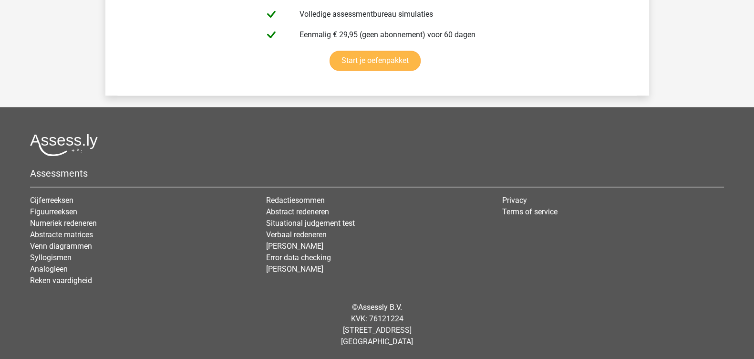
scroll to position [2265, 0]
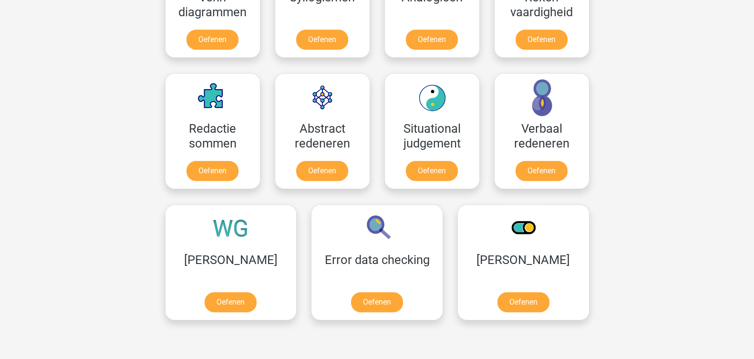
scroll to position [656, 0]
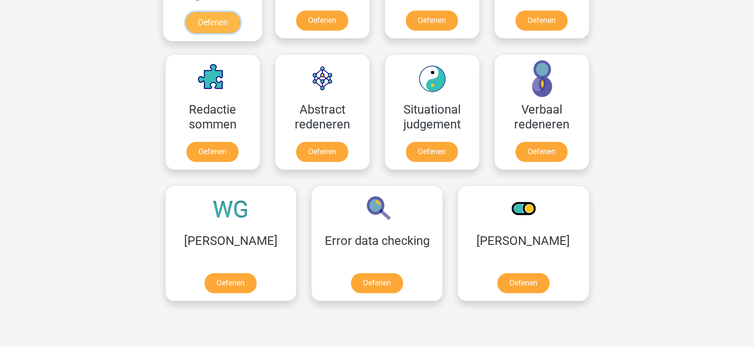
click at [239, 33] on link "Oefenen" at bounding box center [212, 22] width 54 height 21
click at [349, 33] on link "Oefenen" at bounding box center [322, 22] width 54 height 21
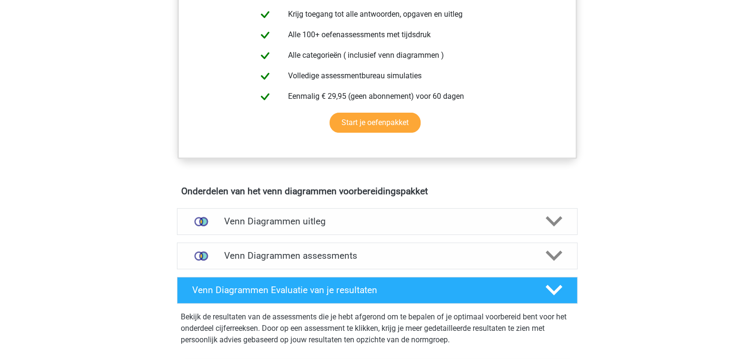
scroll to position [417, 0]
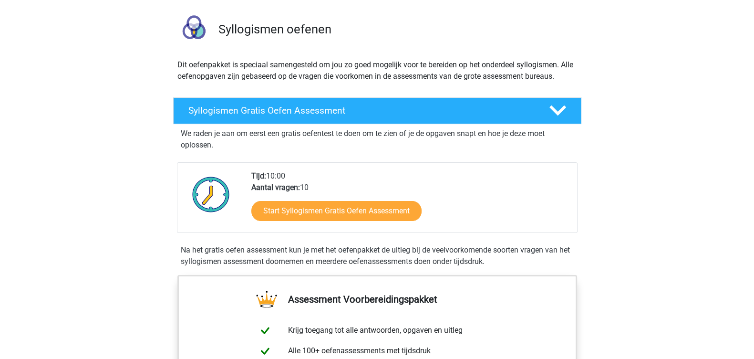
scroll to position [119, 0]
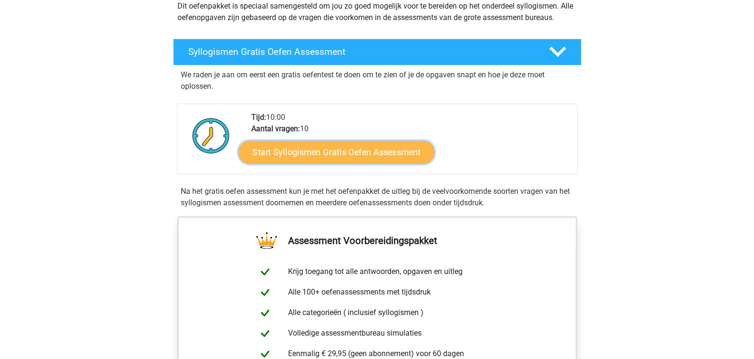
click at [396, 163] on link "Start Syllogismen Gratis Oefen Assessment" at bounding box center [336, 151] width 196 height 23
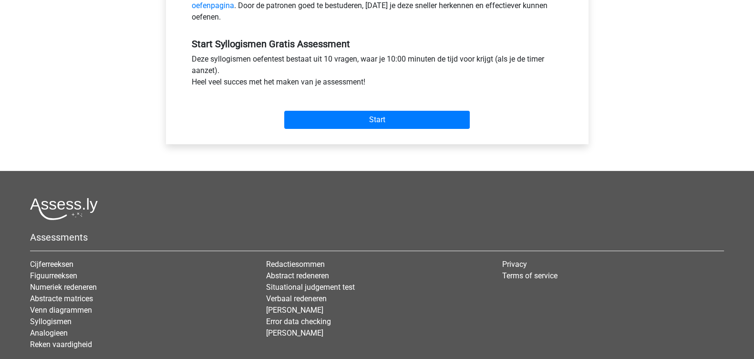
scroll to position [358, 0]
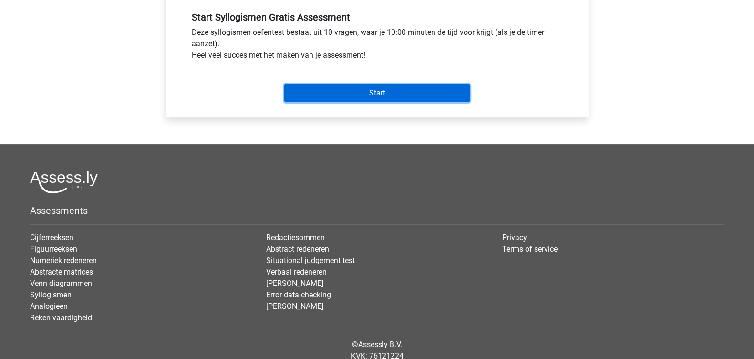
click at [405, 102] on input "Start" at bounding box center [376, 93] width 185 height 18
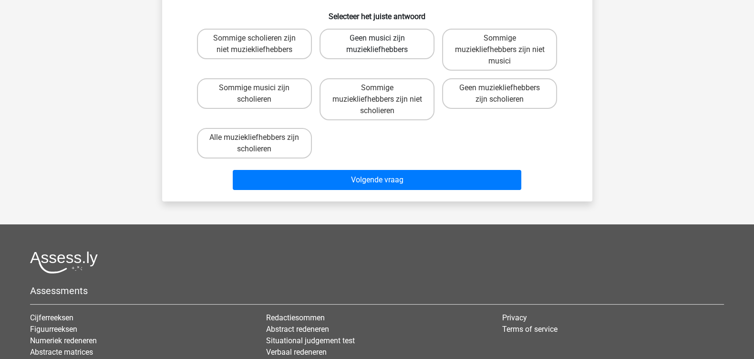
scroll to position [119, 0]
